Goal: Transaction & Acquisition: Download file/media

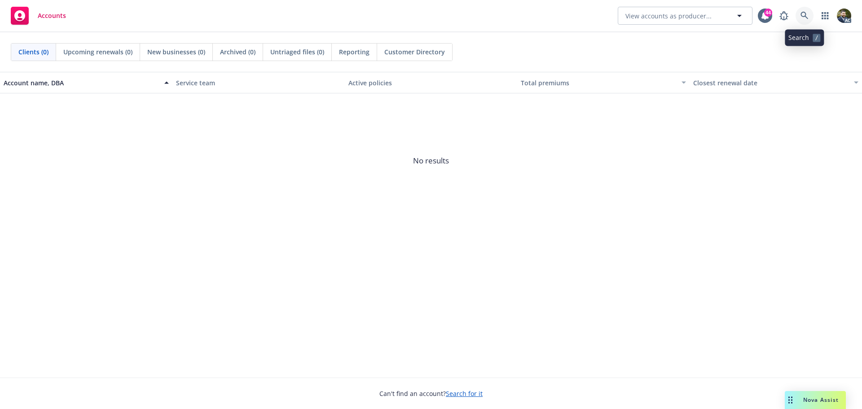
click at [799, 16] on link at bounding box center [805, 16] width 18 height 18
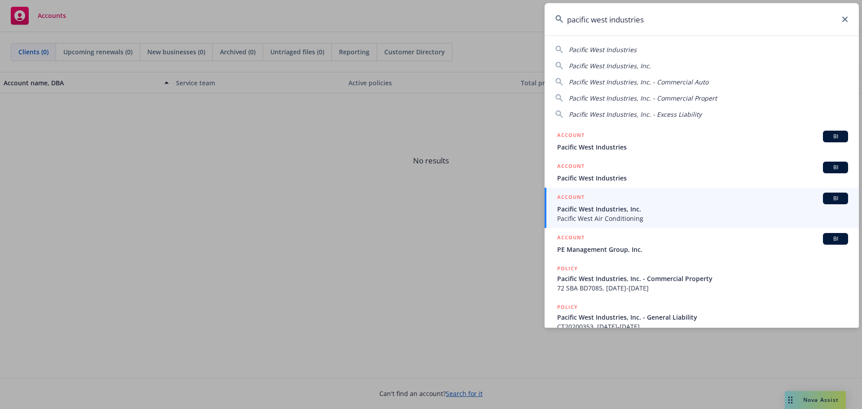
type input "pacific west industries"
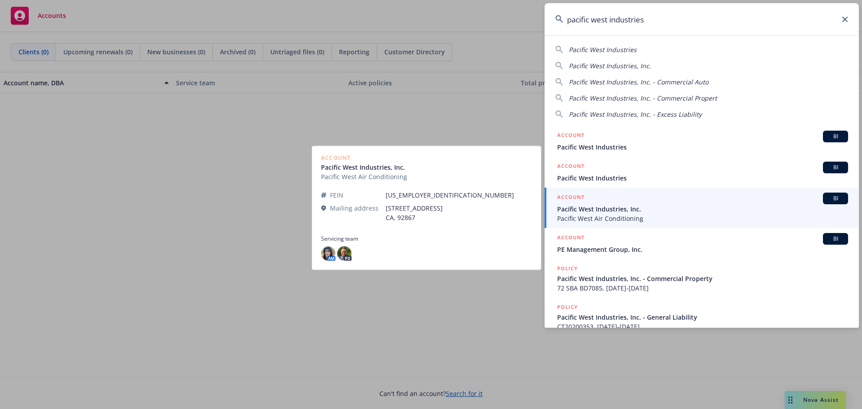
click at [704, 209] on span "Pacific West Industries, Inc." at bounding box center [702, 208] width 291 height 9
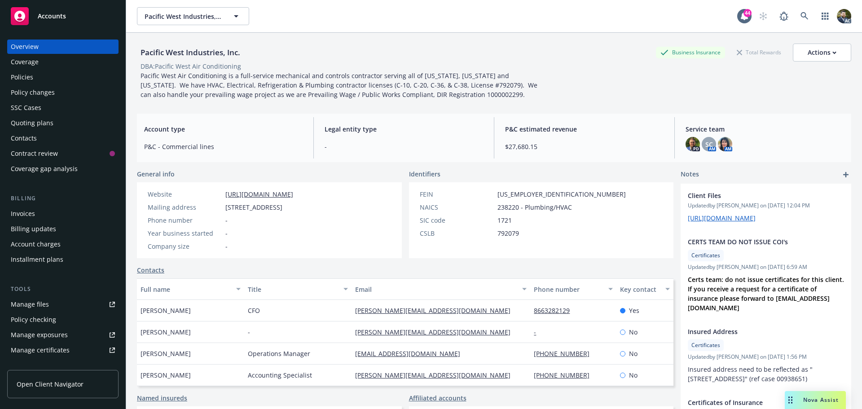
click at [53, 67] on div "Coverage" at bounding box center [63, 62] width 104 height 14
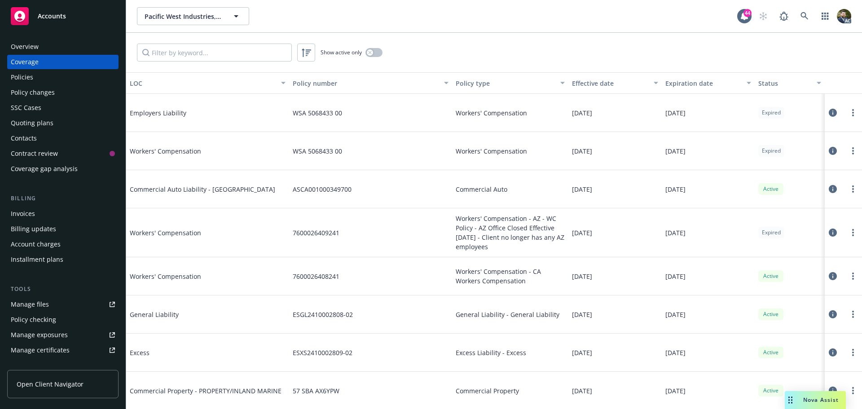
click at [46, 75] on div "Policies" at bounding box center [63, 77] width 104 height 14
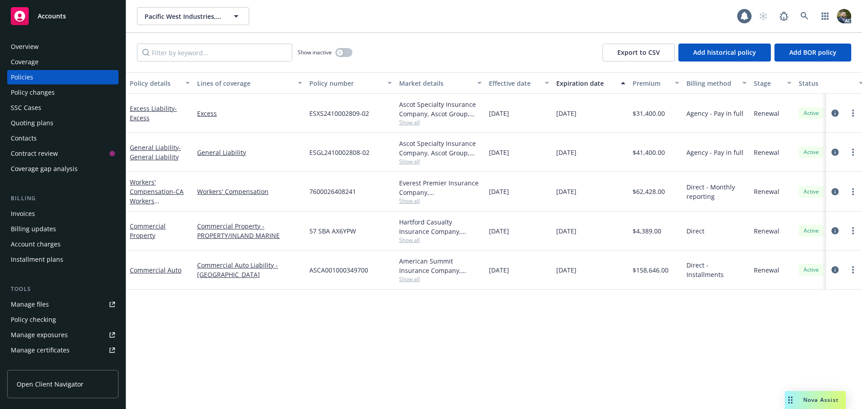
click at [164, 87] on div "Policy details" at bounding box center [155, 83] width 50 height 9
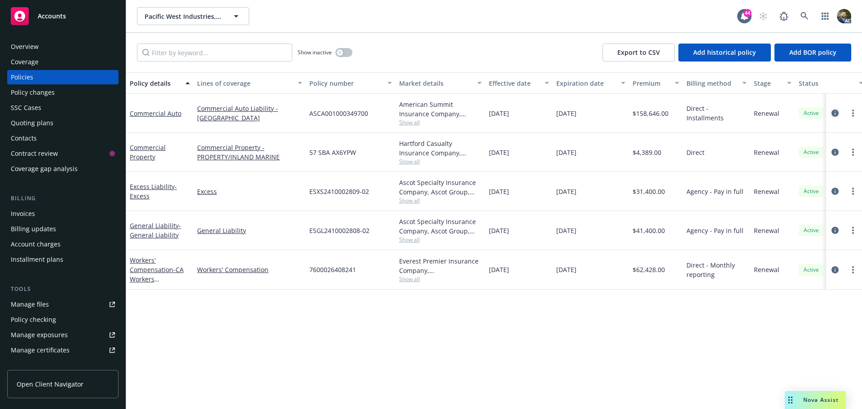
click at [837, 111] on icon "circleInformation" at bounding box center [835, 113] width 7 height 7
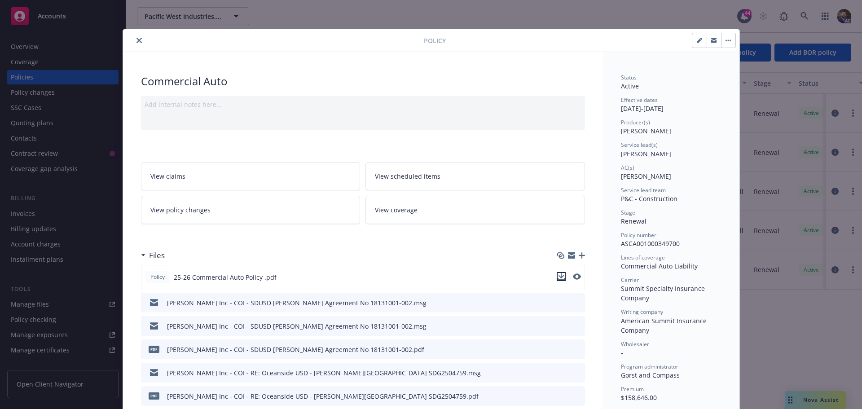
click at [558, 278] on icon "download file" at bounding box center [561, 276] width 7 height 7
click at [137, 39] on icon "close" at bounding box center [139, 40] width 5 height 5
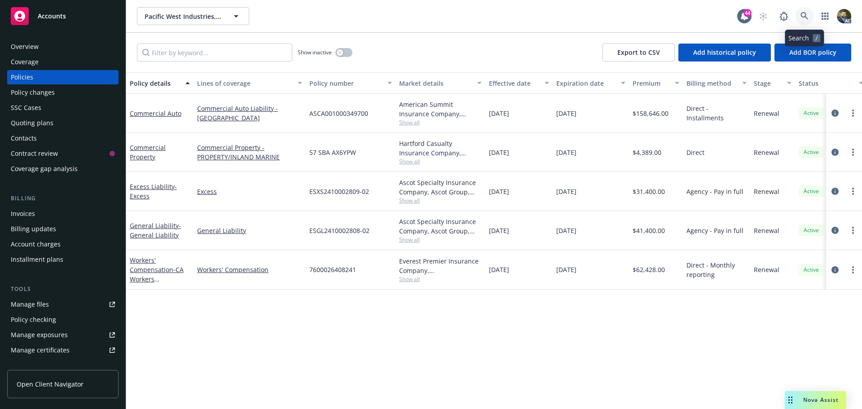
click at [802, 16] on icon at bounding box center [805, 16] width 8 height 8
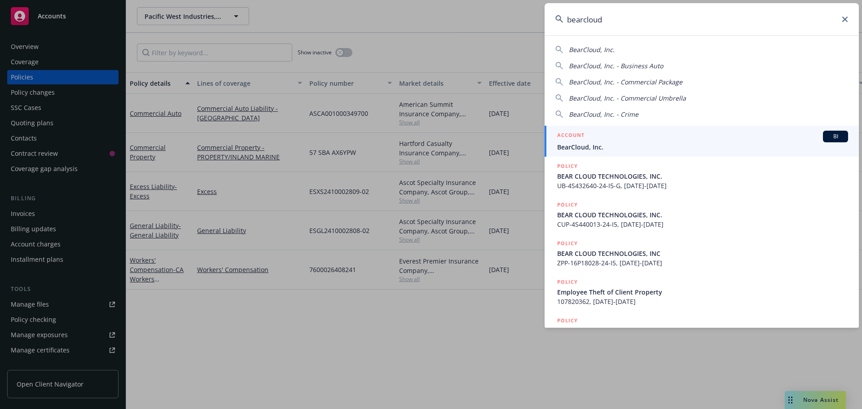
type input "bearcloud"
drag, startPoint x: 721, startPoint y: 143, endPoint x: 695, endPoint y: 159, distance: 30.9
click at [720, 143] on span "BearCloud, Inc." at bounding box center [702, 146] width 291 height 9
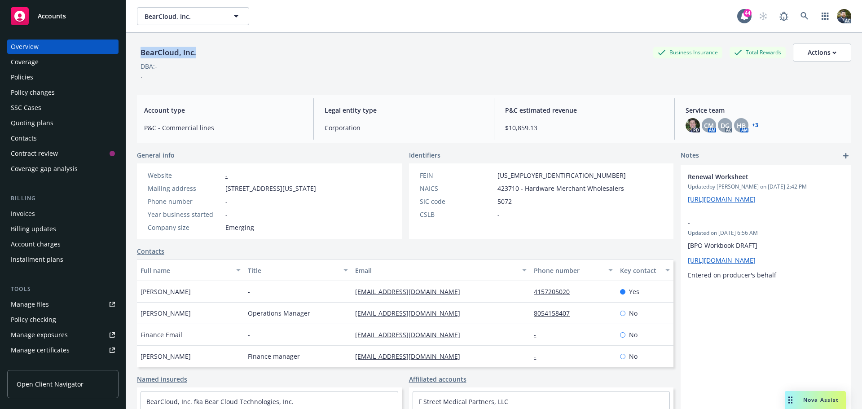
drag, startPoint x: 198, startPoint y: 49, endPoint x: 137, endPoint y: 53, distance: 61.2
click at [137, 53] on div "BearCloud, Inc." at bounding box center [168, 53] width 63 height 12
copy div "BearCloud, Inc."
drag, startPoint x: 26, startPoint y: 83, endPoint x: 220, endPoint y: 81, distance: 193.1
click at [26, 82] on div "Policies" at bounding box center [22, 77] width 22 height 14
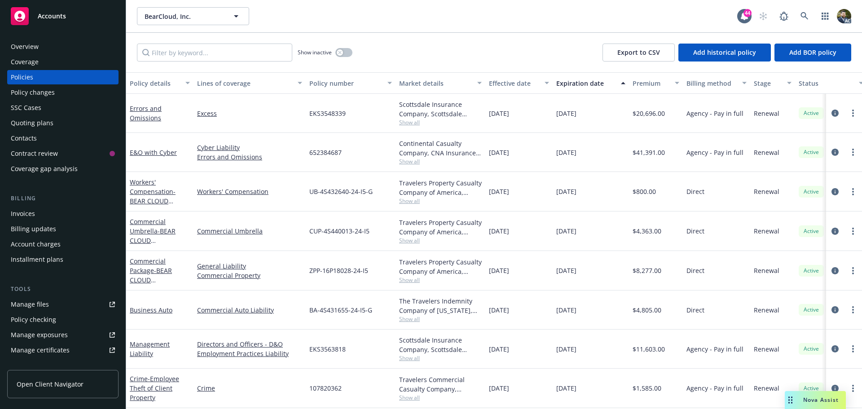
click at [147, 80] on div "Policy details" at bounding box center [155, 83] width 50 height 9
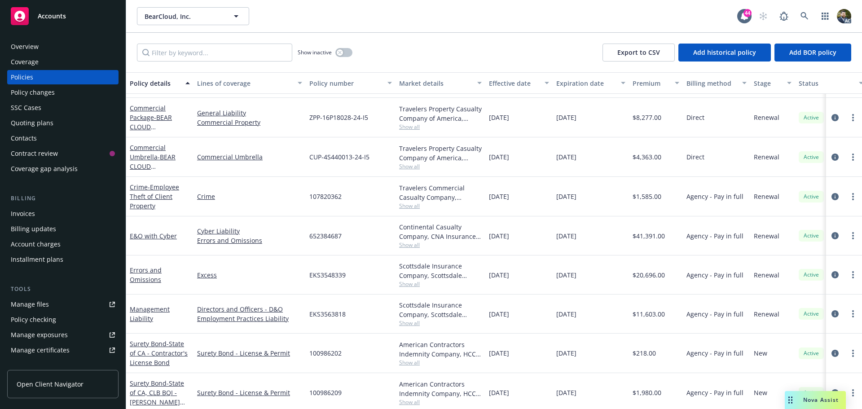
scroll to position [45, 0]
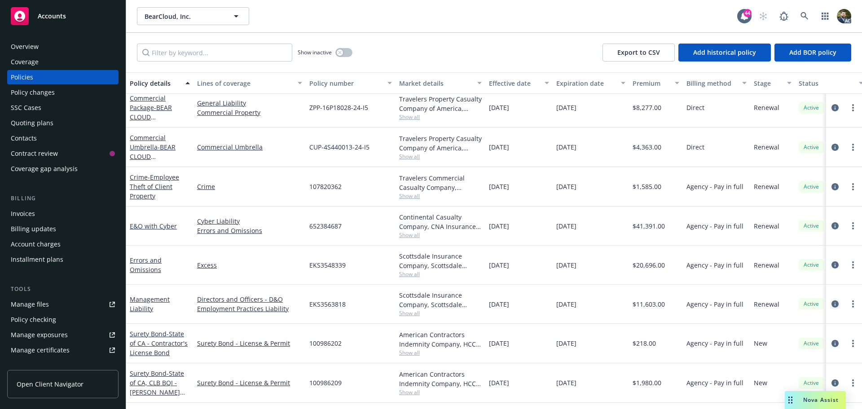
click at [832, 303] on icon "circleInformation" at bounding box center [835, 303] width 7 height 7
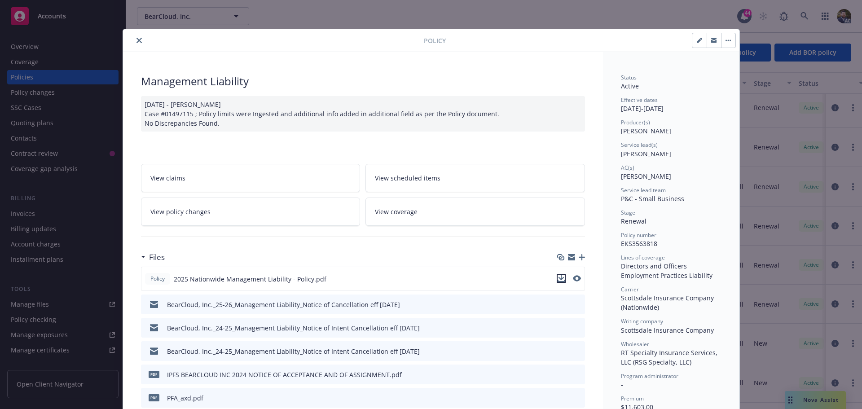
click at [558, 277] on icon "download file" at bounding box center [561, 278] width 7 height 7
